Goal: Transaction & Acquisition: Purchase product/service

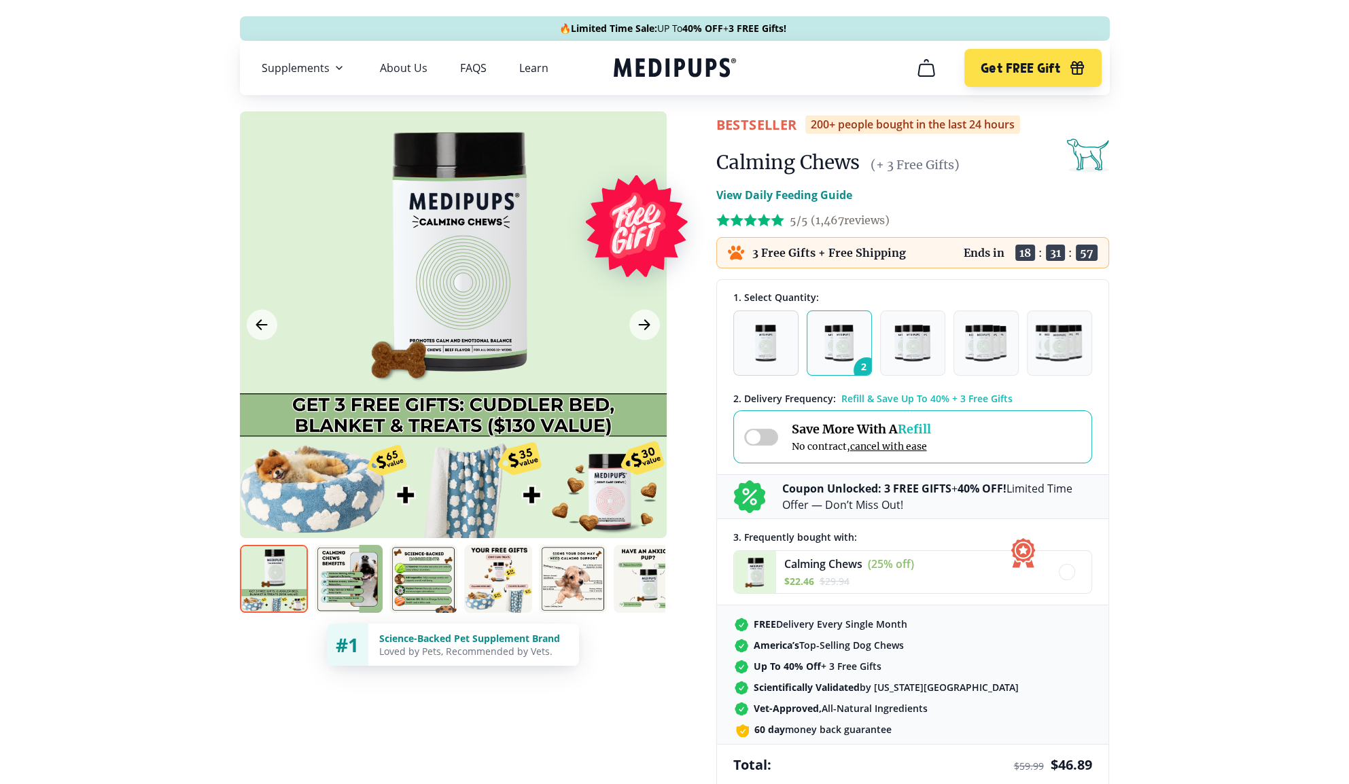
click at [766, 341] on img "button" at bounding box center [765, 343] width 21 height 37
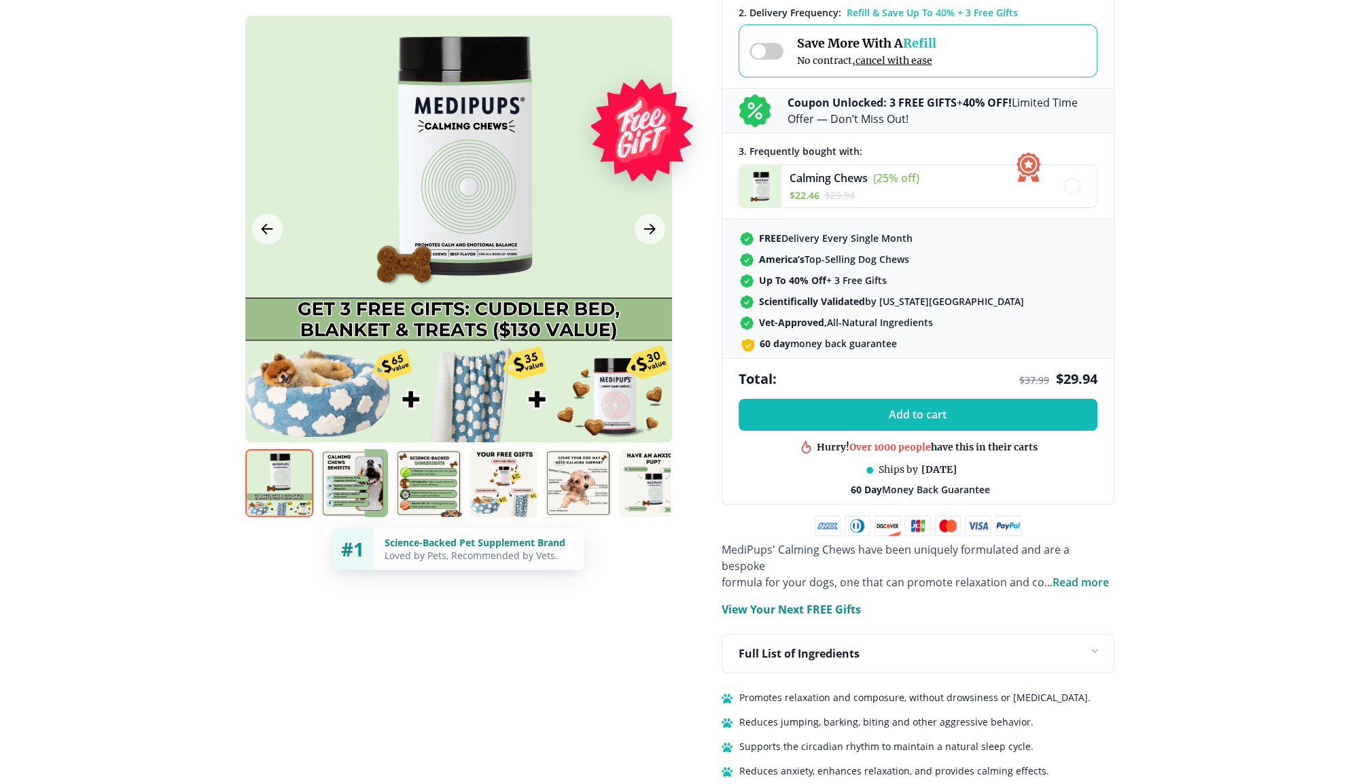
scroll to position [408, 0]
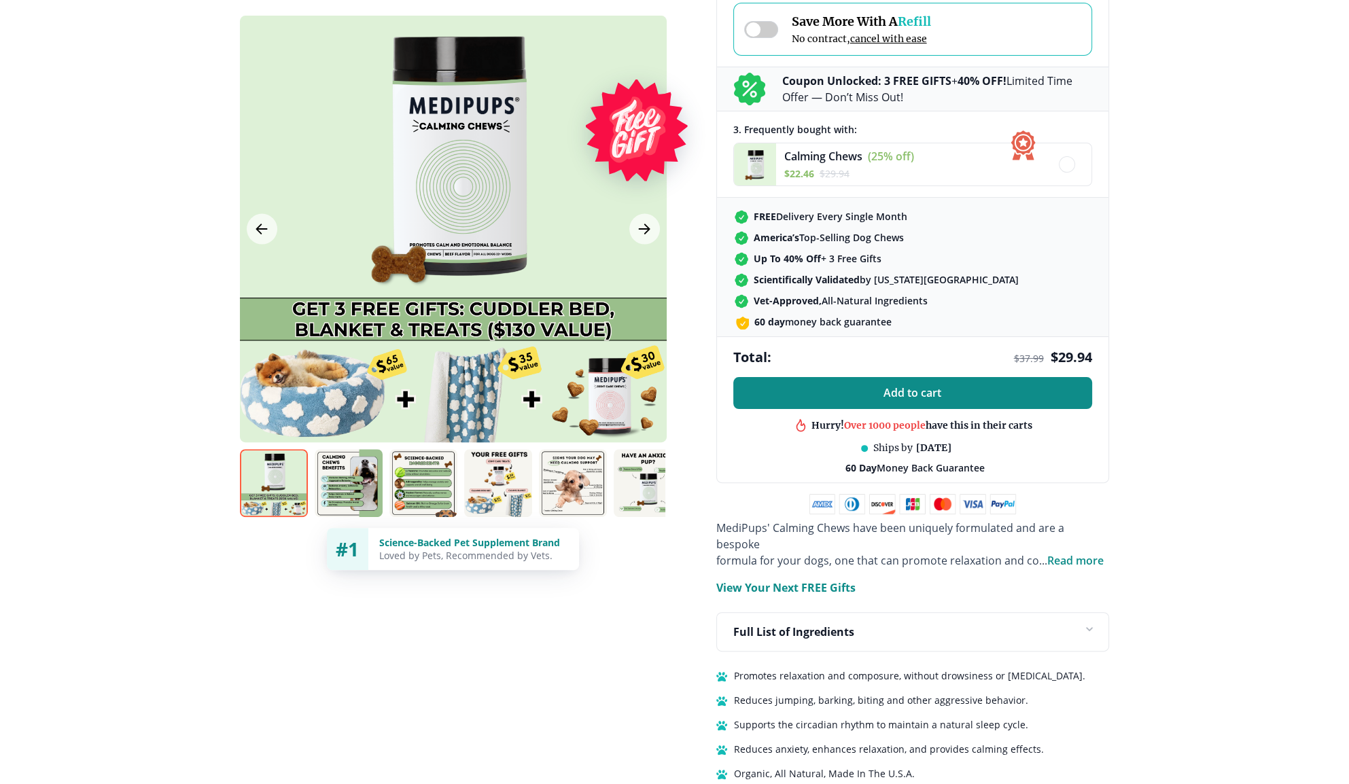
click at [840, 393] on button "Add to cart" at bounding box center [912, 393] width 359 height 32
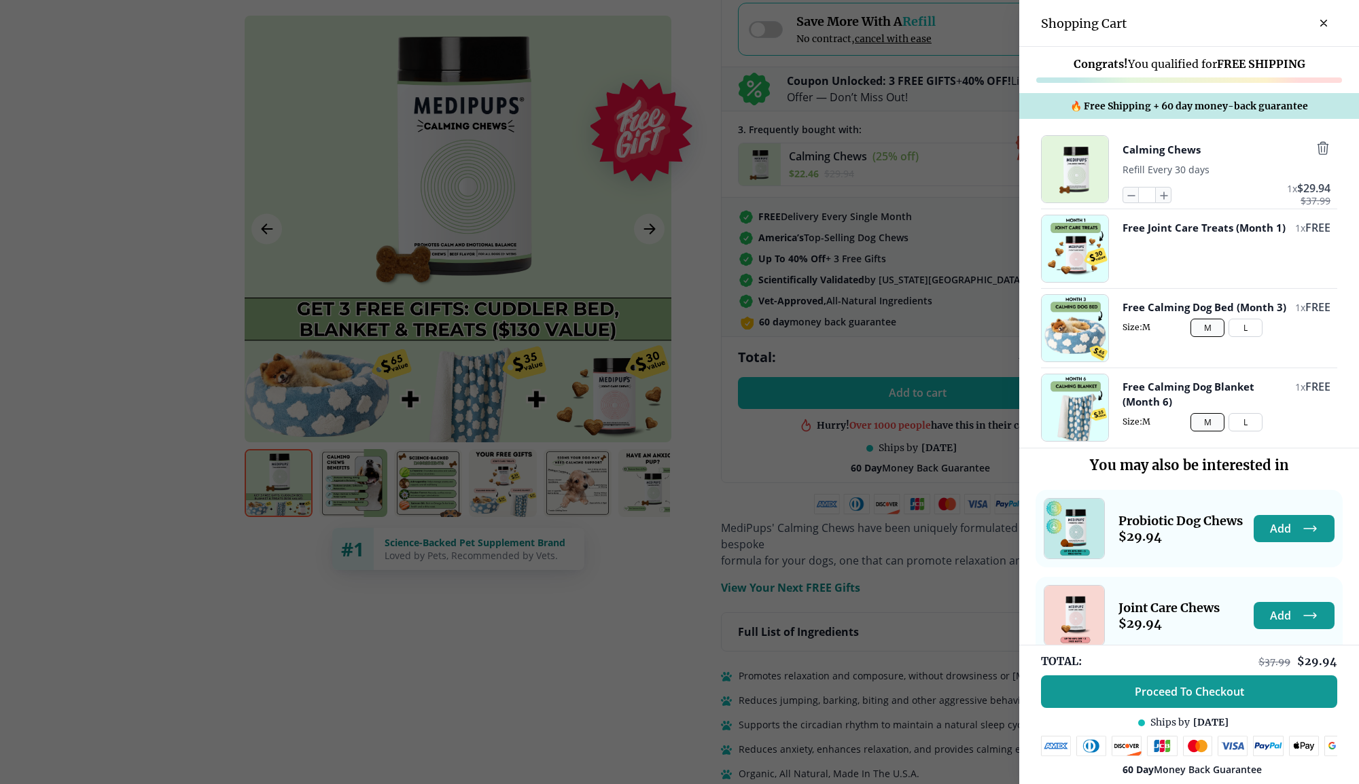
click at [1229, 420] on button "L" at bounding box center [1246, 422] width 34 height 18
click at [1242, 337] on button "L" at bounding box center [1246, 328] width 34 height 18
click at [1199, 421] on button "M" at bounding box center [1208, 422] width 34 height 18
click at [1231, 419] on button "L" at bounding box center [1246, 422] width 34 height 18
click at [1161, 196] on icon "button" at bounding box center [1164, 195] width 7 height 7
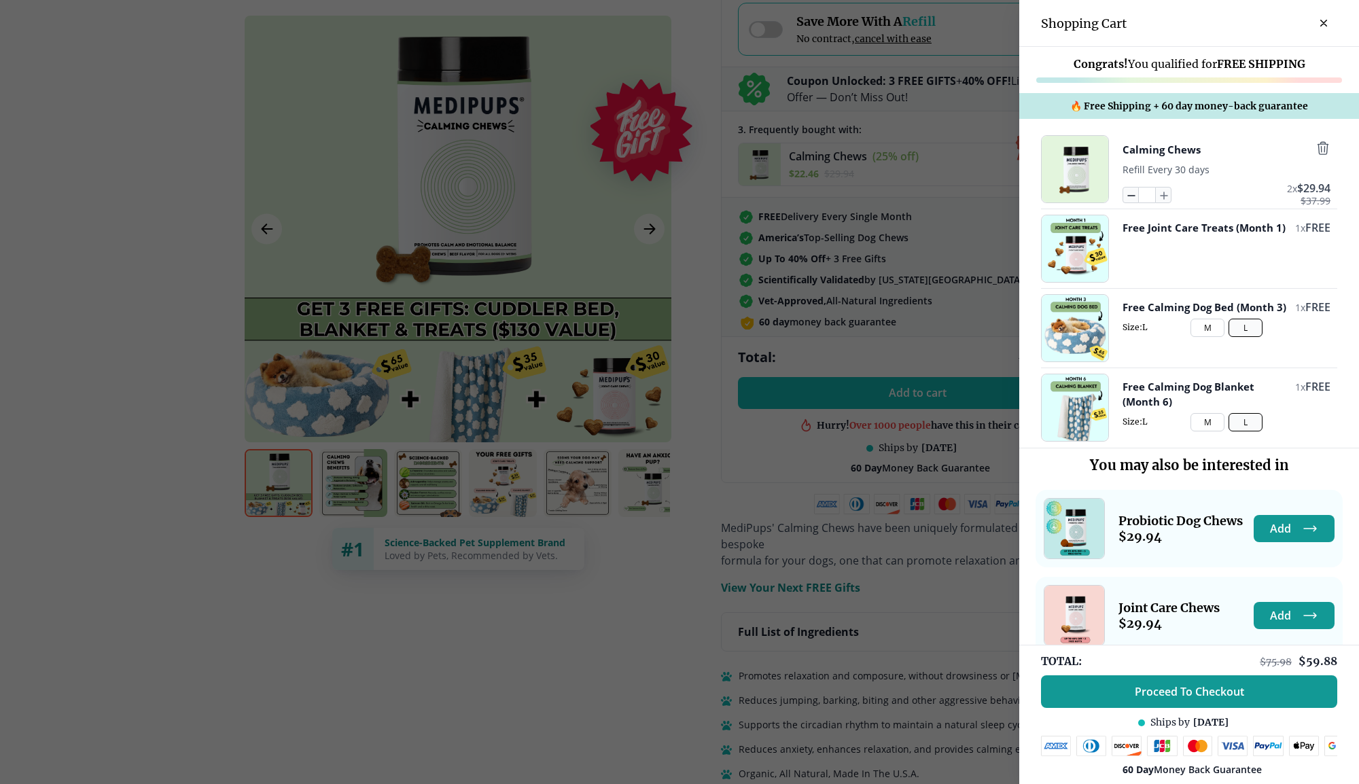
click at [1123, 194] on icon "button" at bounding box center [1130, 195] width 15 height 15
type input "*"
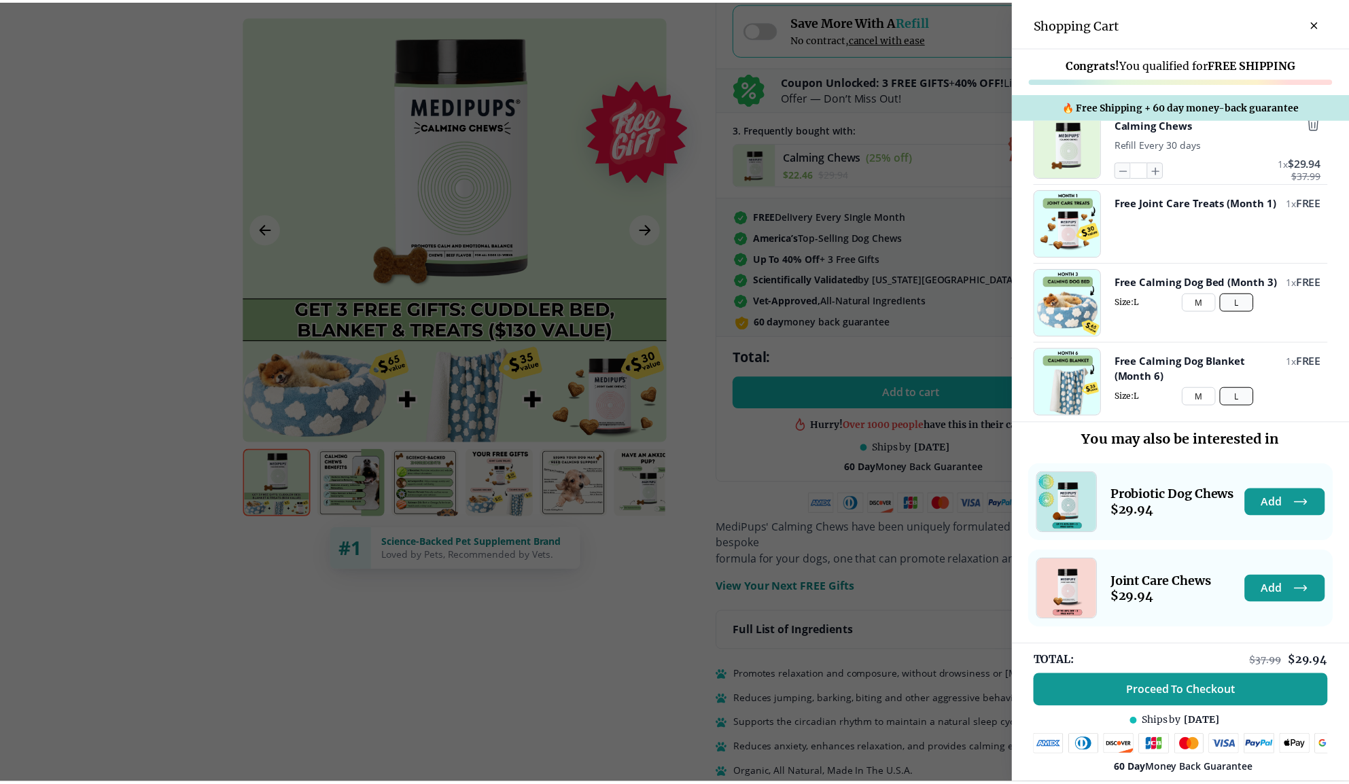
scroll to position [0, 0]
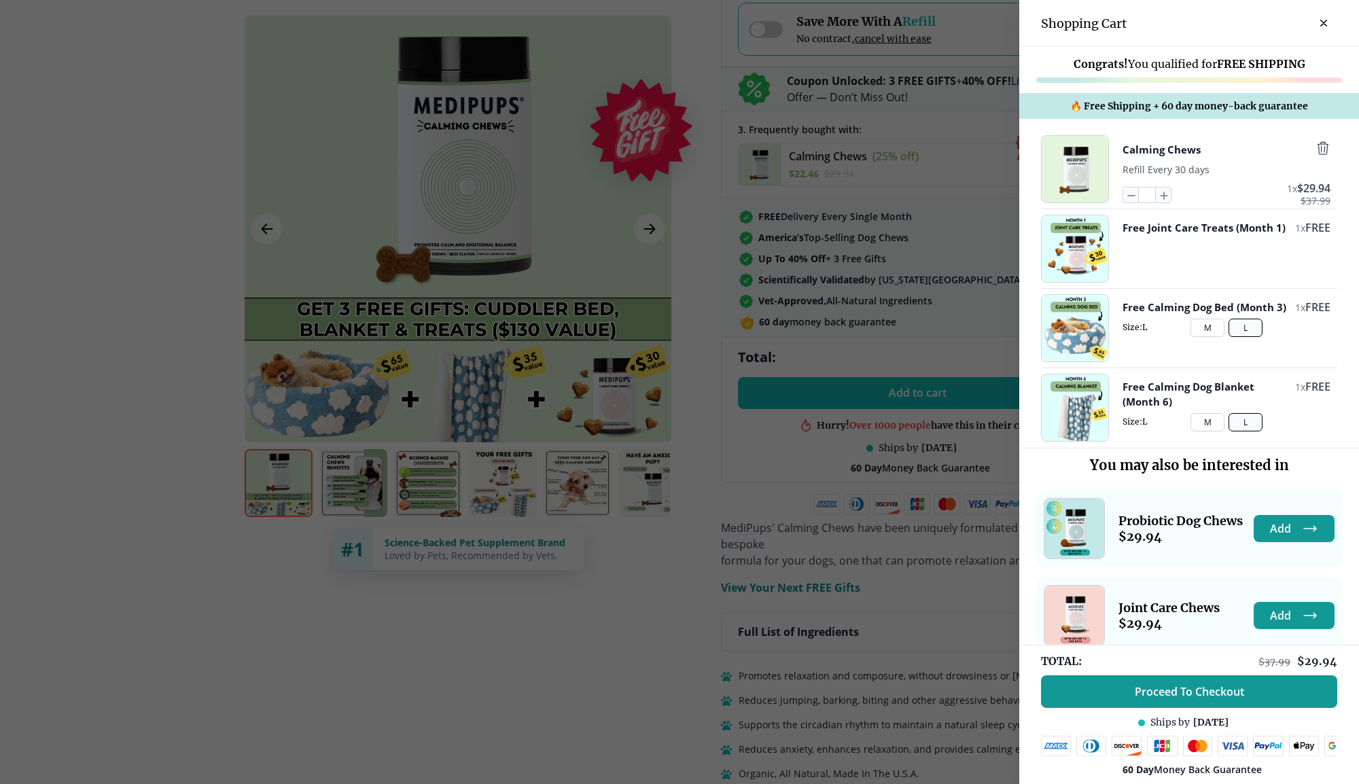
click at [696, 599] on div at bounding box center [679, 392] width 1359 height 784
